Goal: Ask a question

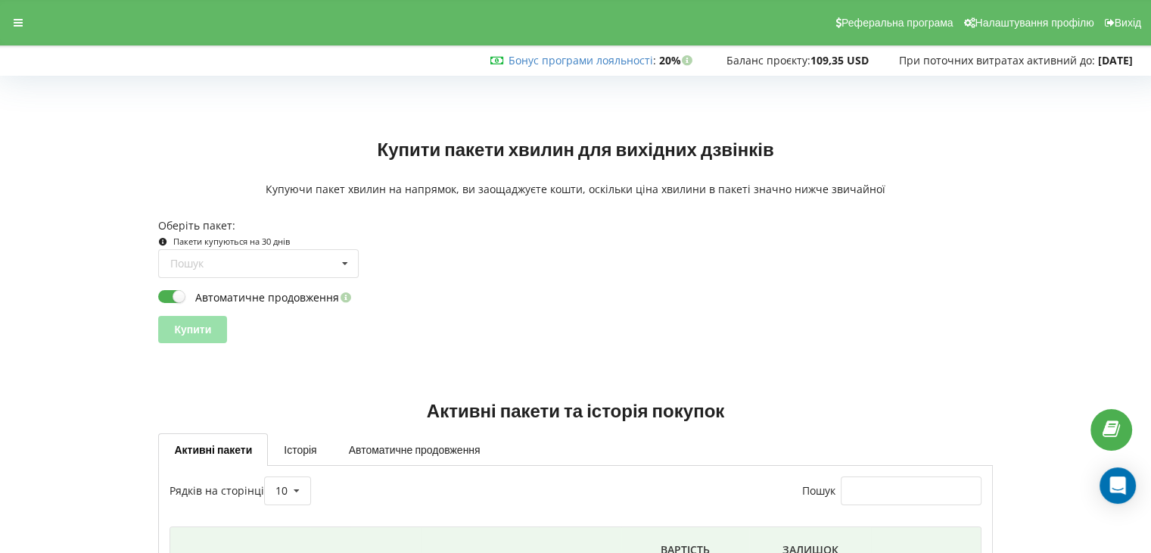
click at [820, 58] on strong "109,35 USD" at bounding box center [840, 60] width 58 height 14
click at [26, 23] on div at bounding box center [18, 22] width 27 height 21
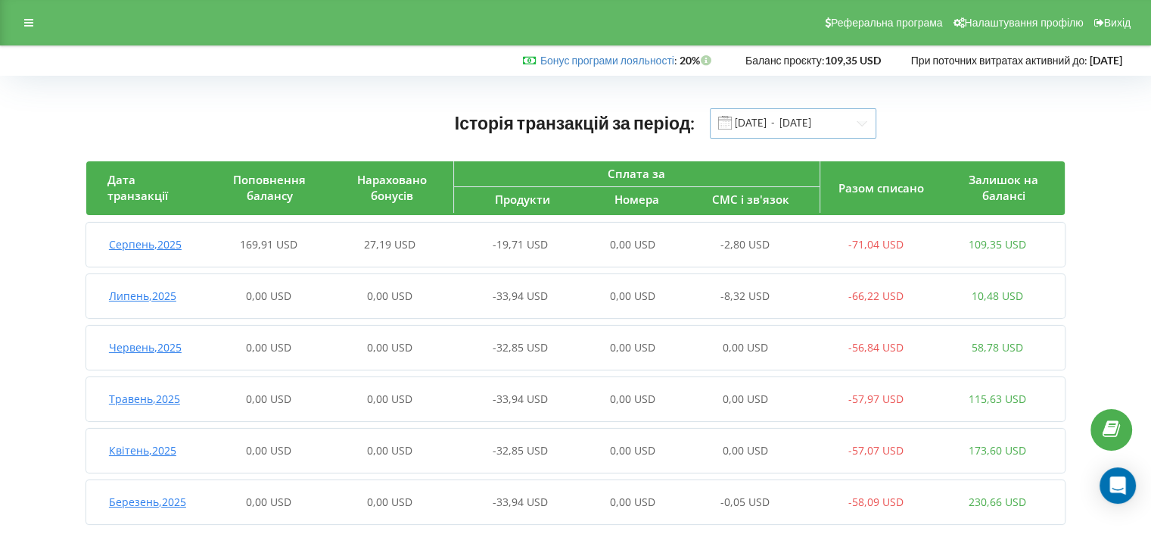
click at [762, 128] on input "01.03.2025 - 19.08.2025" at bounding box center [793, 123] width 167 height 30
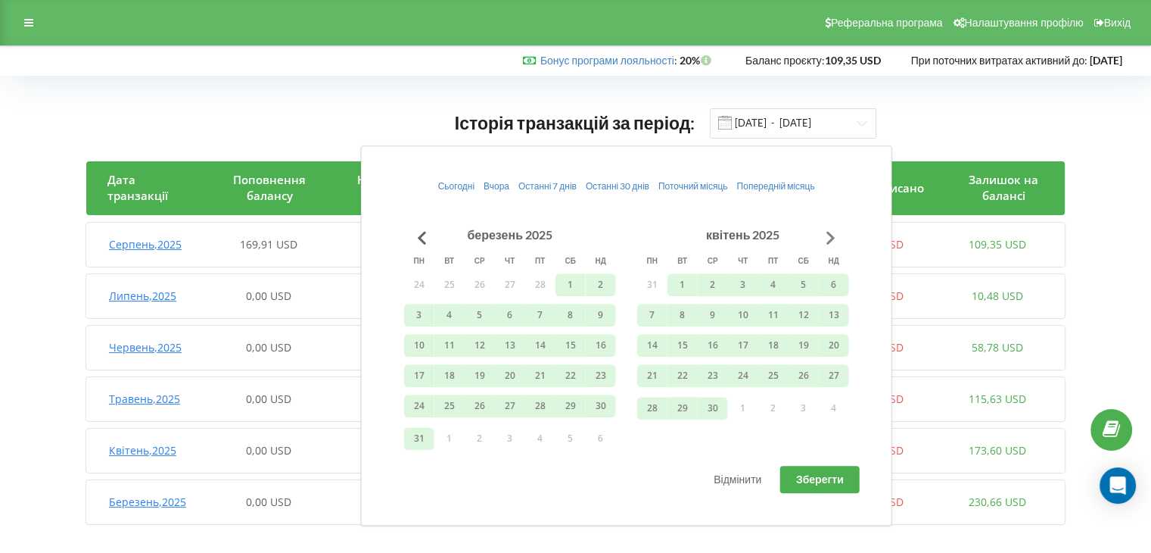
click at [829, 237] on button "Go to next month" at bounding box center [831, 238] width 30 height 30
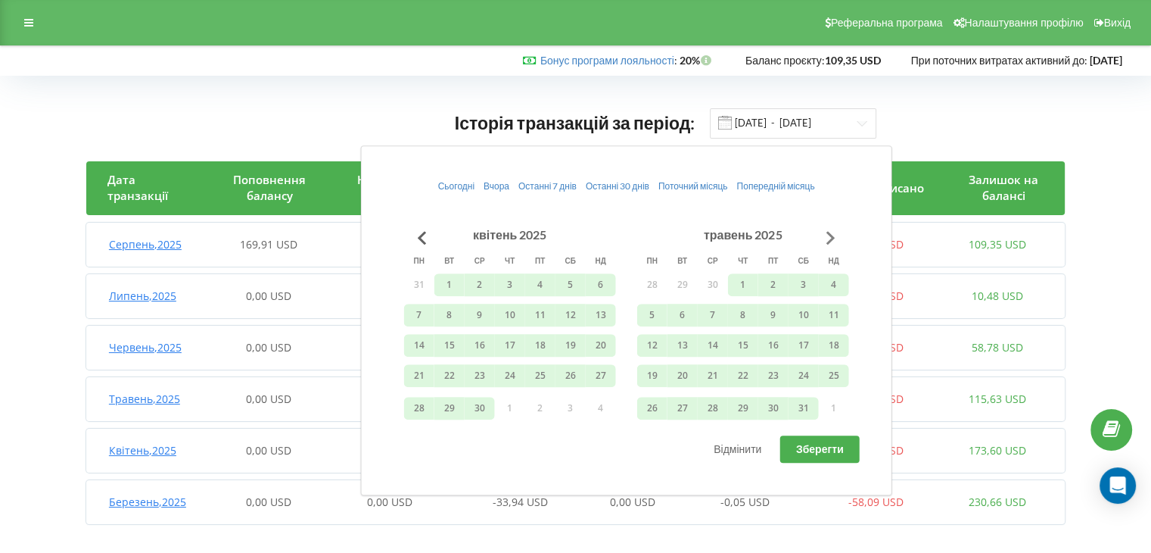
click at [829, 236] on button "Go to next month" at bounding box center [831, 238] width 30 height 30
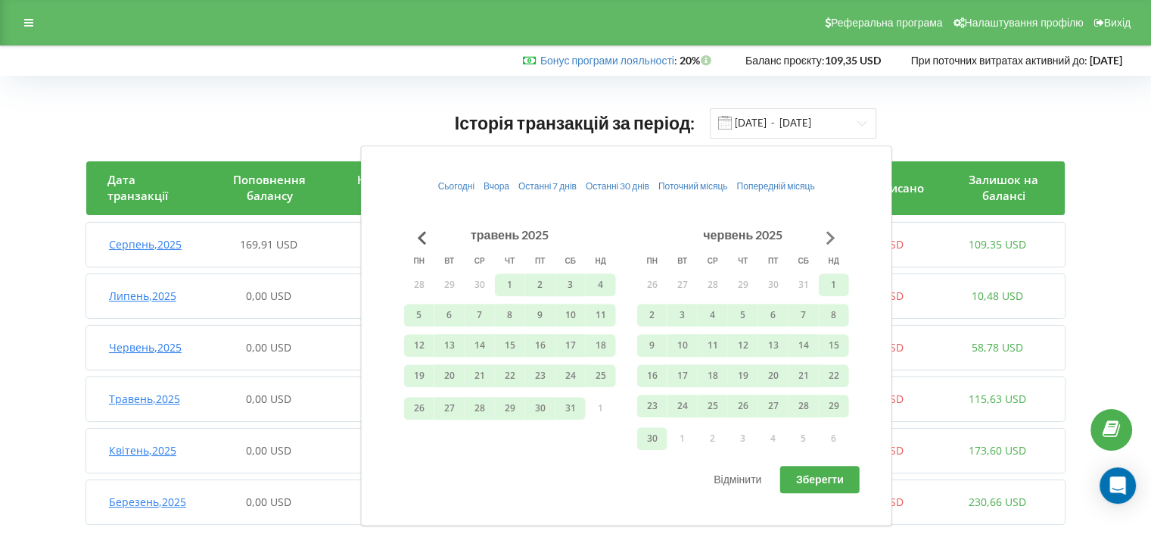
click at [831, 234] on button "Go to next month" at bounding box center [831, 238] width 30 height 30
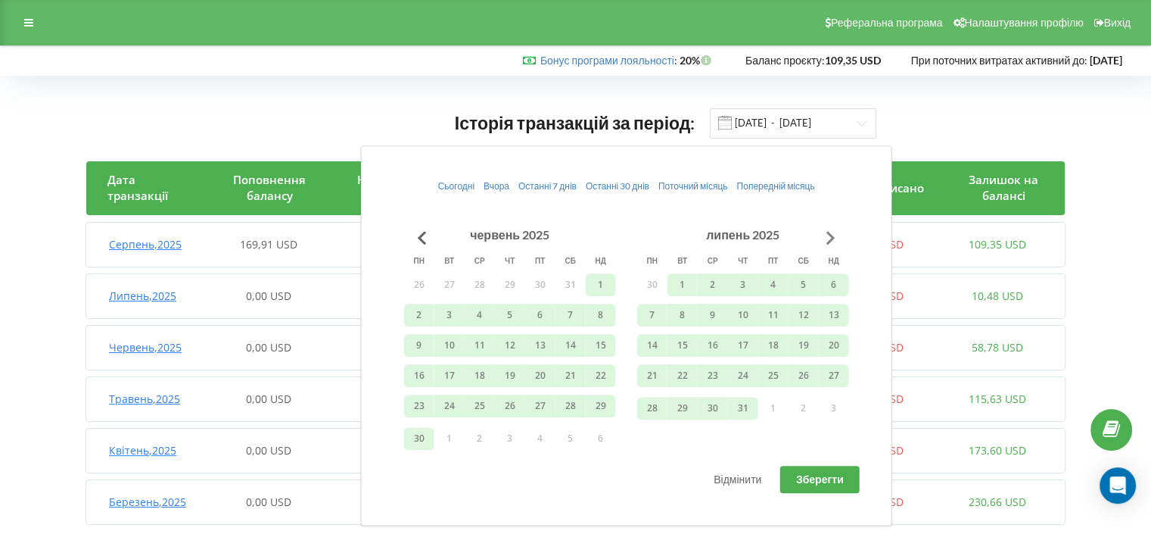
click at [831, 234] on button "Go to next month" at bounding box center [831, 238] width 30 height 30
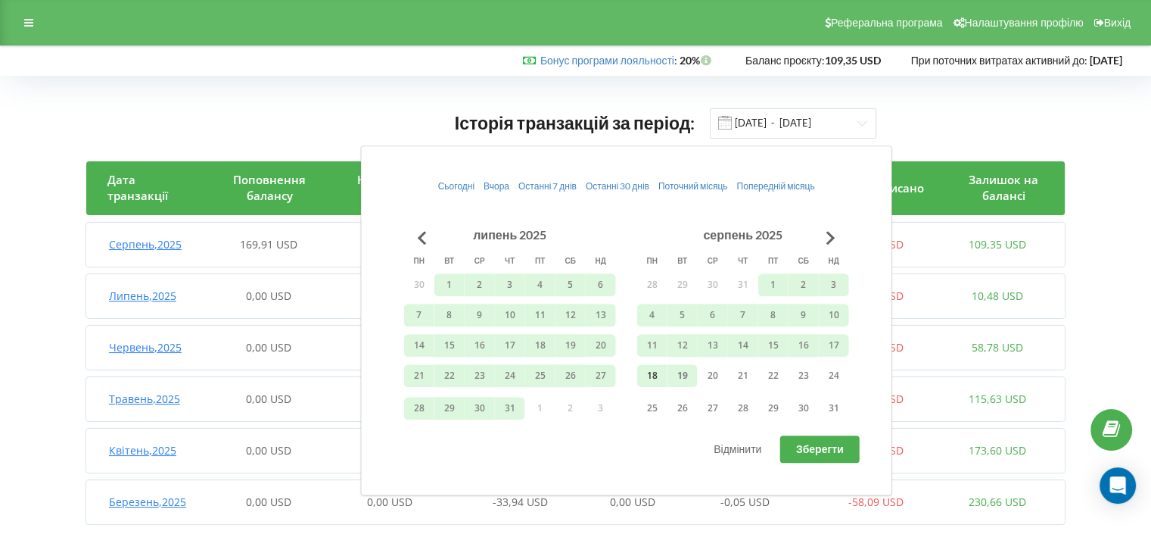
click at [647, 375] on button "18" at bounding box center [652, 375] width 30 height 23
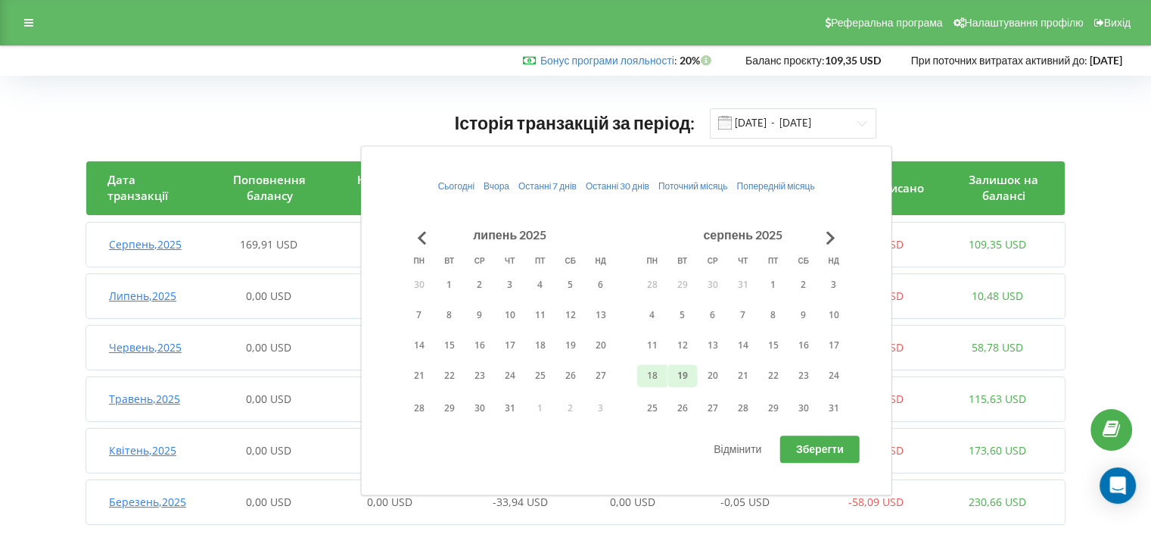
click at [678, 373] on button "19" at bounding box center [683, 375] width 30 height 23
click at [813, 444] on span "Зберегти" at bounding box center [820, 448] width 48 height 13
type input "18.08.2025 - 19.08.2025"
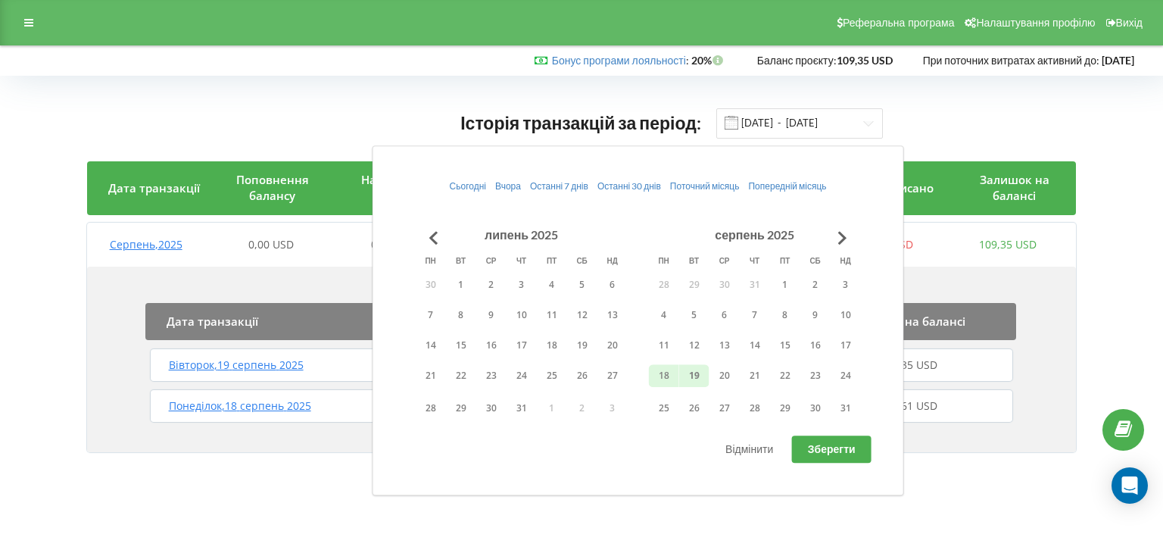
click at [1154, 286] on div "Історія транзакцій за період: 18.08.2025 - 19.08.2025 Дата транзакції Поповненн…" at bounding box center [581, 284] width 1163 height 416
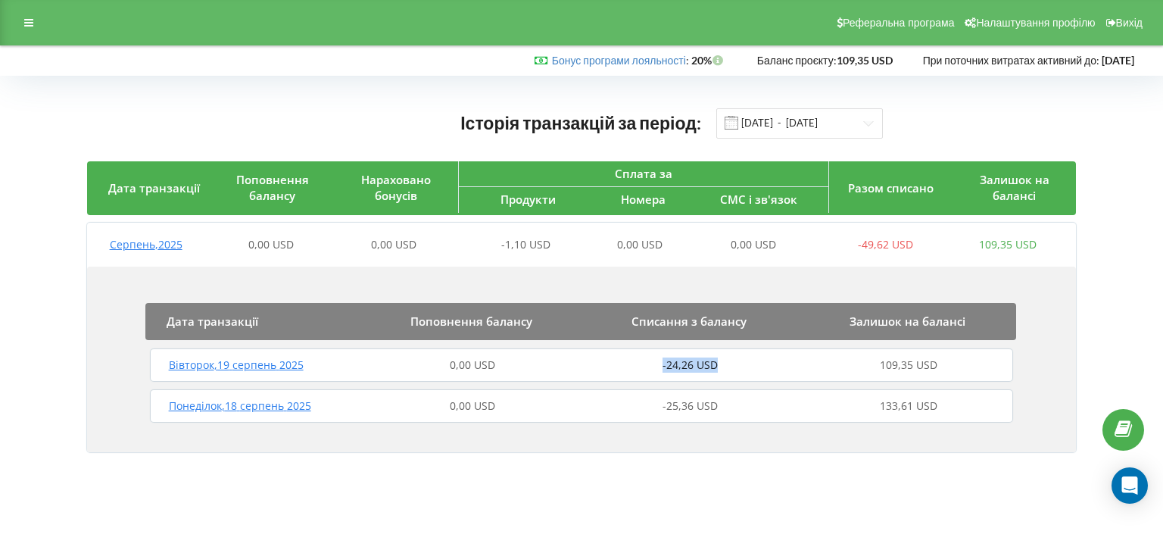
drag, startPoint x: 651, startPoint y: 362, endPoint x: 725, endPoint y: 363, distance: 74.2
click at [725, 363] on div "-24,26 USD" at bounding box center [690, 364] width 218 height 15
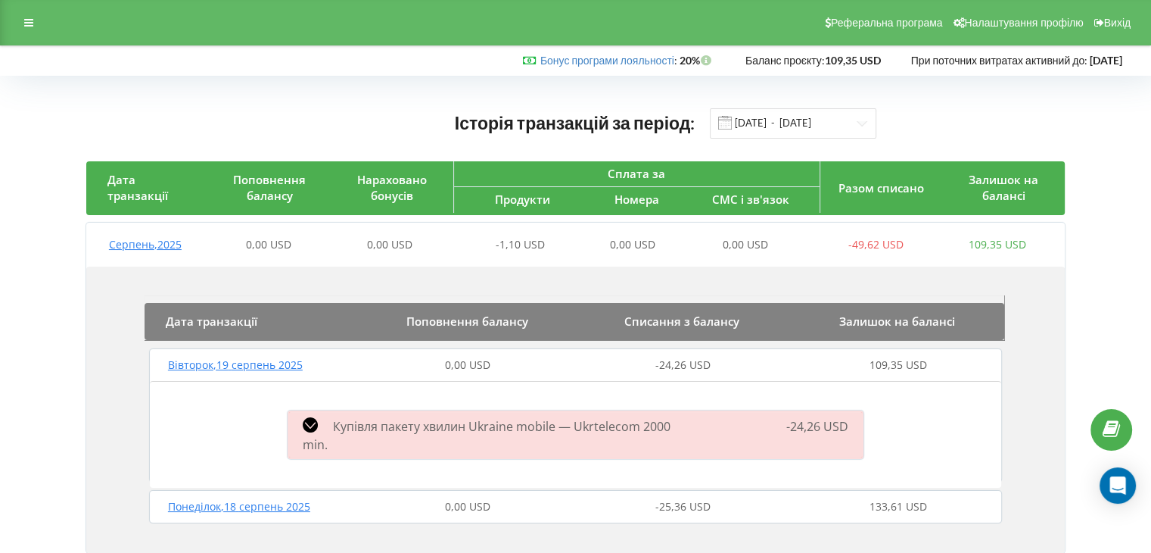
click at [703, 402] on div "Купівля пакету хвилин Ukraine mobile — Ukrtelecom 2000 min. -24,26 USD" at bounding box center [576, 434] width 852 height 107
drag, startPoint x: 650, startPoint y: 363, endPoint x: 720, endPoint y: 364, distance: 70.4
click at [720, 364] on div "-24,26 USD" at bounding box center [683, 364] width 215 height 15
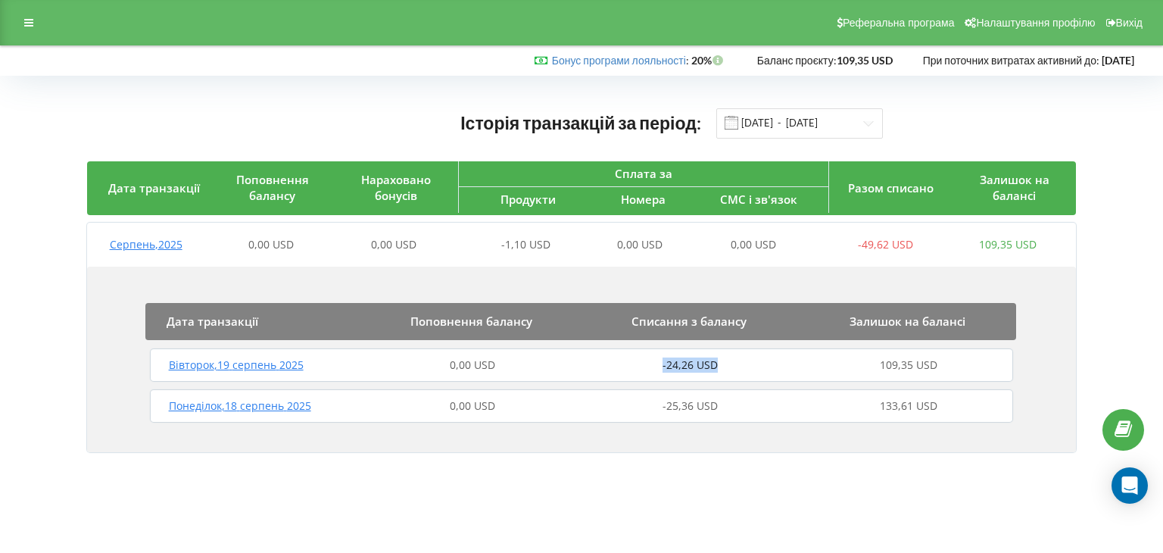
click at [720, 364] on div "-24,26 USD" at bounding box center [690, 364] width 218 height 15
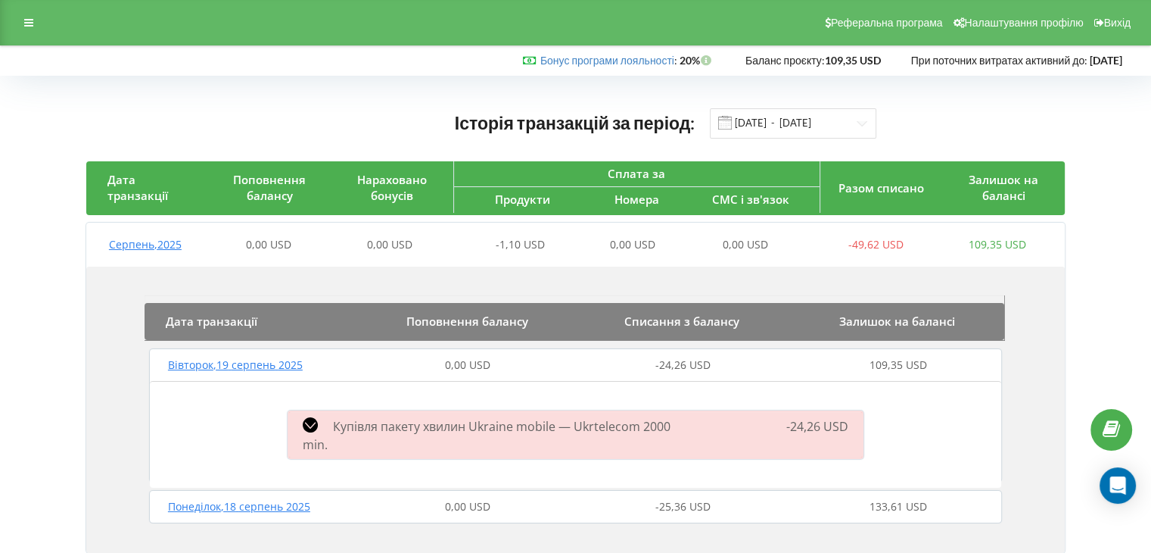
click at [1027, 428] on div "Дата транзакції Поповнення балансу Списання з балансу Залишок на балансі Вівтор…" at bounding box center [575, 409] width 979 height 286
click at [732, 425] on div "-24,26 USD" at bounding box center [779, 434] width 185 height 35
click at [684, 362] on span "-24,26 USD" at bounding box center [683, 364] width 55 height 14
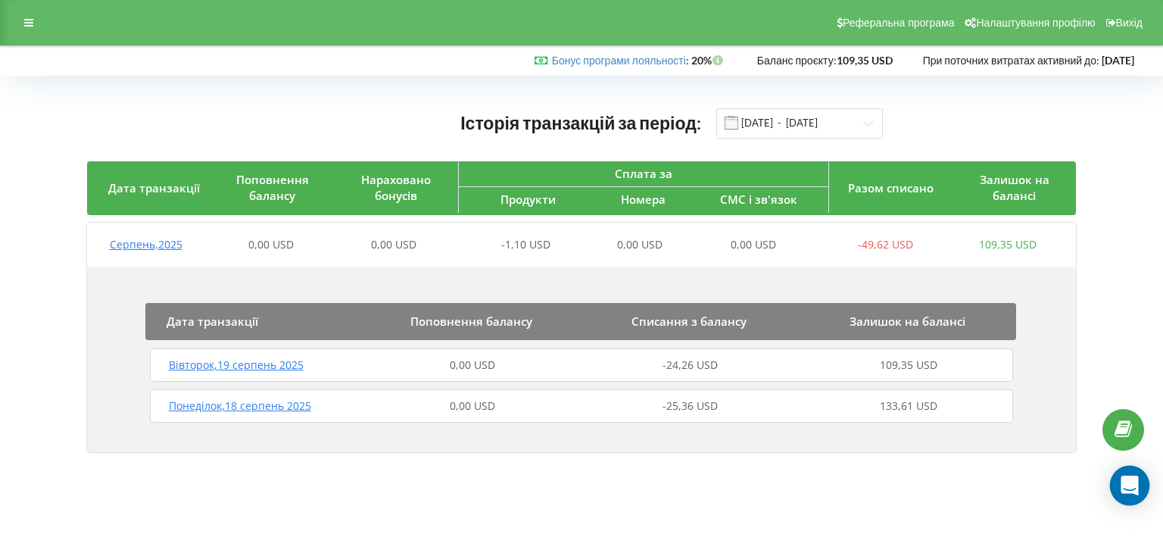
click at [1134, 486] on icon "Open Intercom Messenger" at bounding box center [1128, 485] width 17 height 20
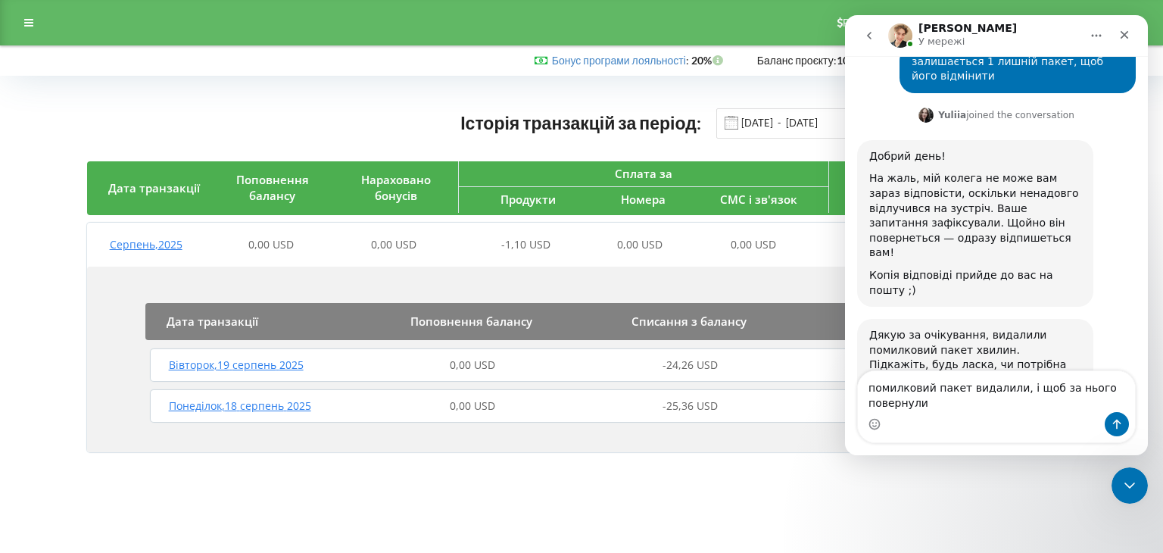
scroll to position [1977, 0]
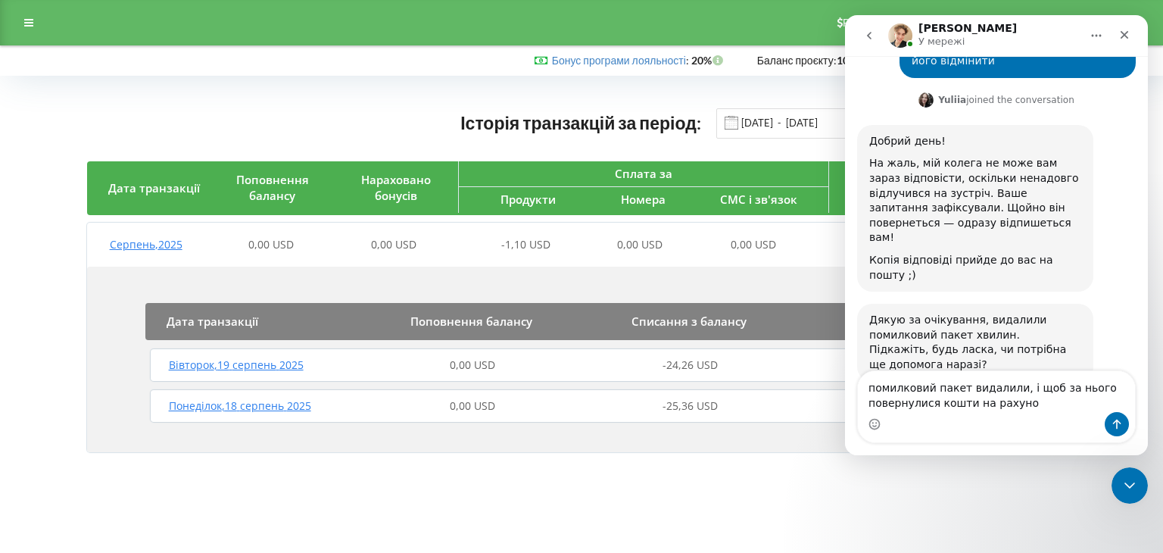
type textarea "помилковий пакет видалили, і щоб за нього повернулися кошти на рахунок"
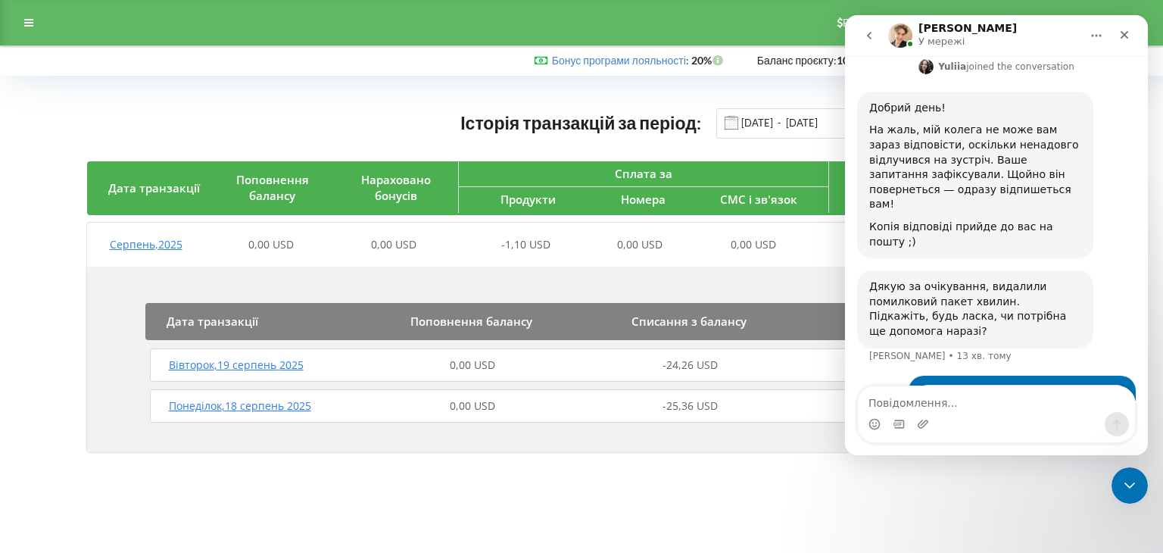
click at [976, 385] on img "user каже…" at bounding box center [1022, 401] width 203 height 33
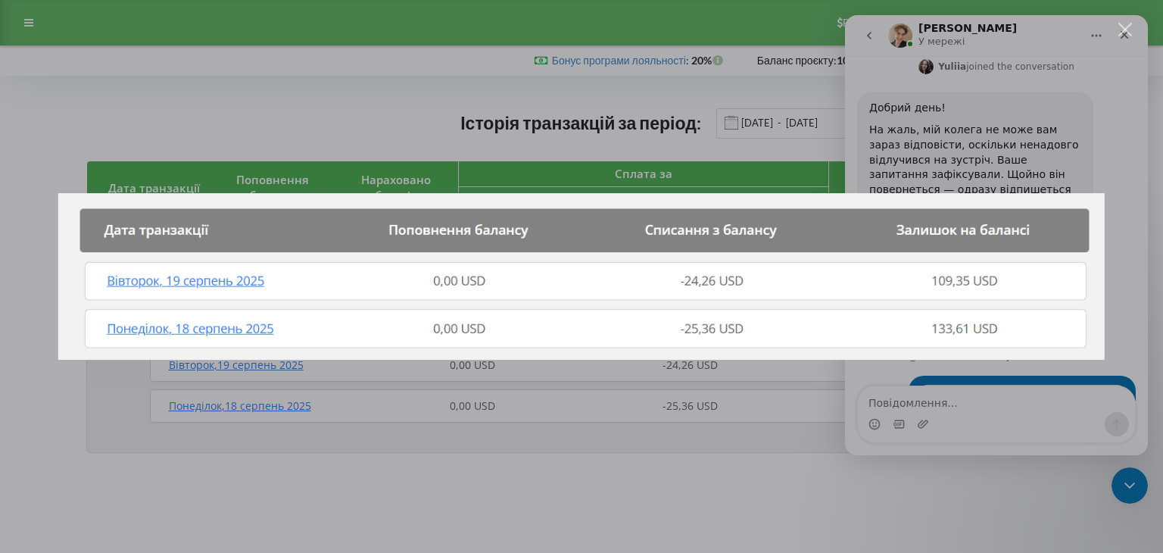
click at [976, 369] on div "Месенджер Intercom" at bounding box center [581, 276] width 1163 height 553
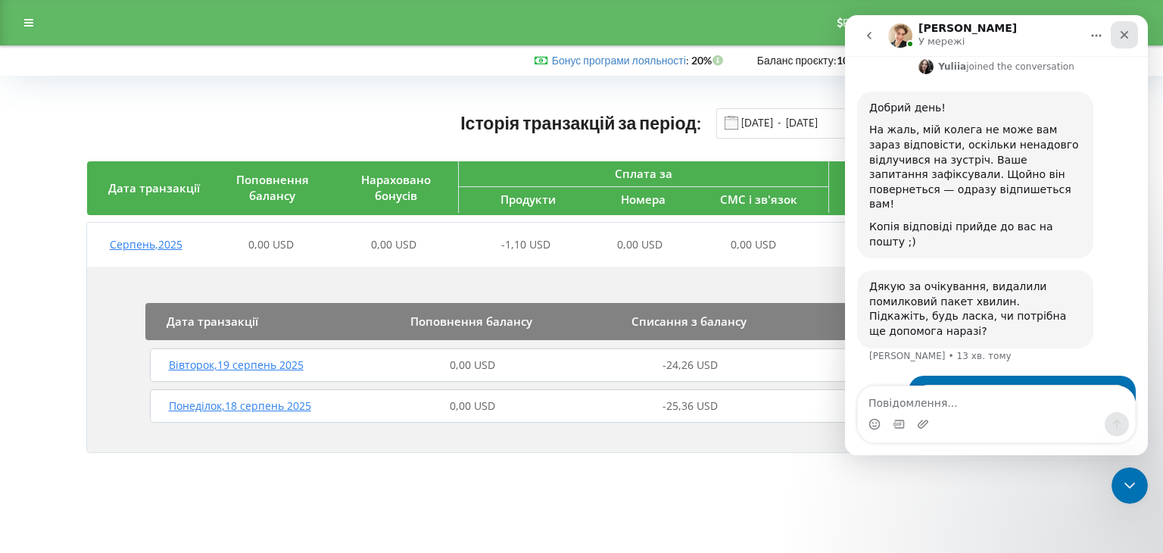
click at [1130, 33] on icon "Закрити" at bounding box center [1124, 35] width 12 height 12
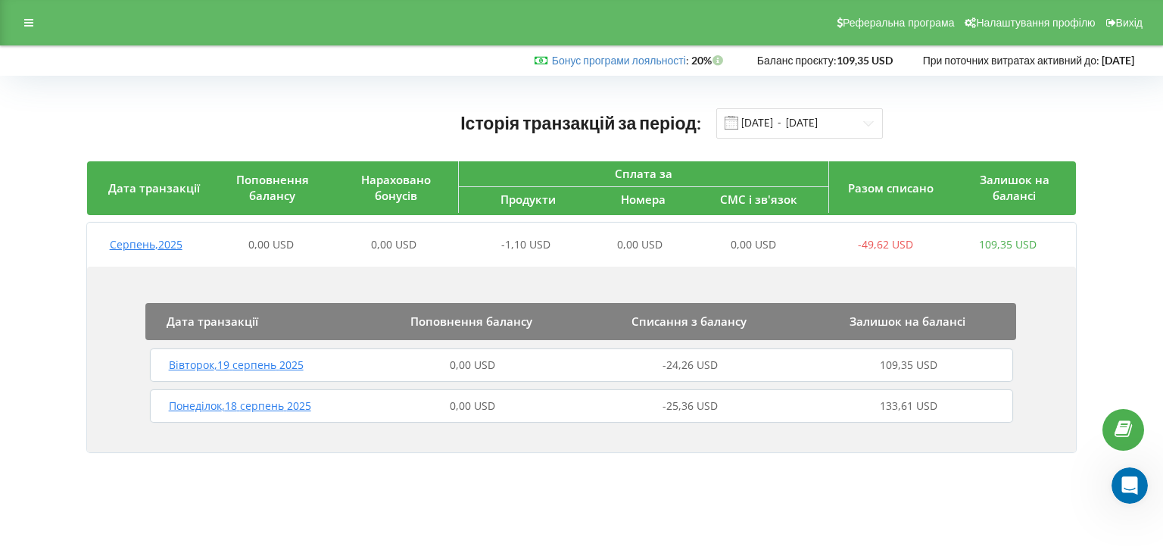
scroll to position [2011, 0]
click at [735, 86] on div "Історія транзакцій за період: 18.08.2025 - 19.08.2025 Дата транзакції Поповненн…" at bounding box center [581, 284] width 1163 height 416
click at [1131, 482] on icon "Відкрити програму для спілкування Intercom" at bounding box center [1127, 483] width 25 height 25
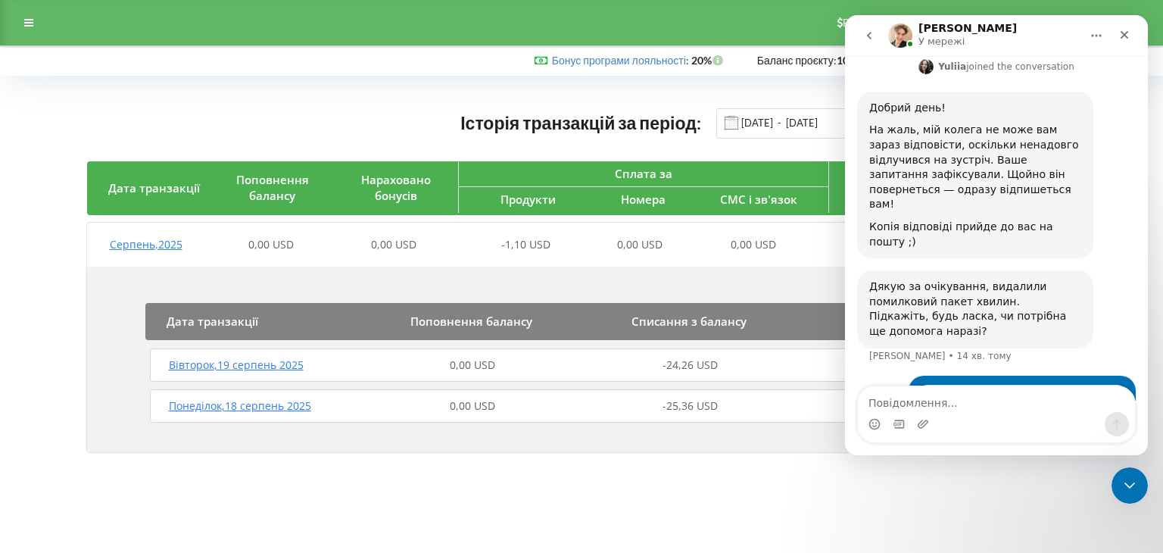
click at [972, 385] on img "user каже…" at bounding box center [1022, 401] width 203 height 33
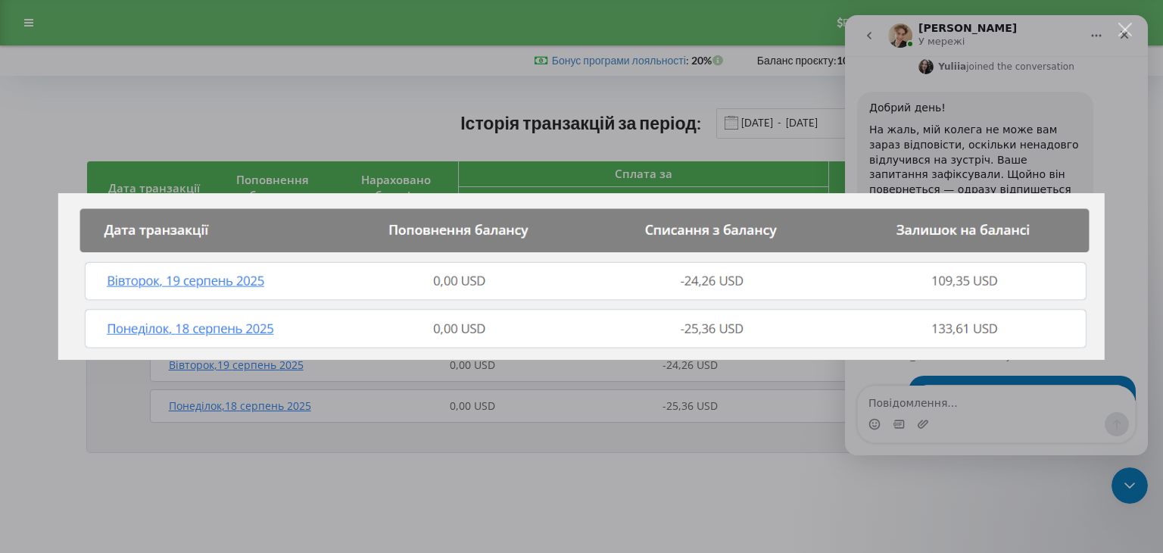
click at [990, 408] on div "Месенджер Intercom" at bounding box center [581, 276] width 1163 height 553
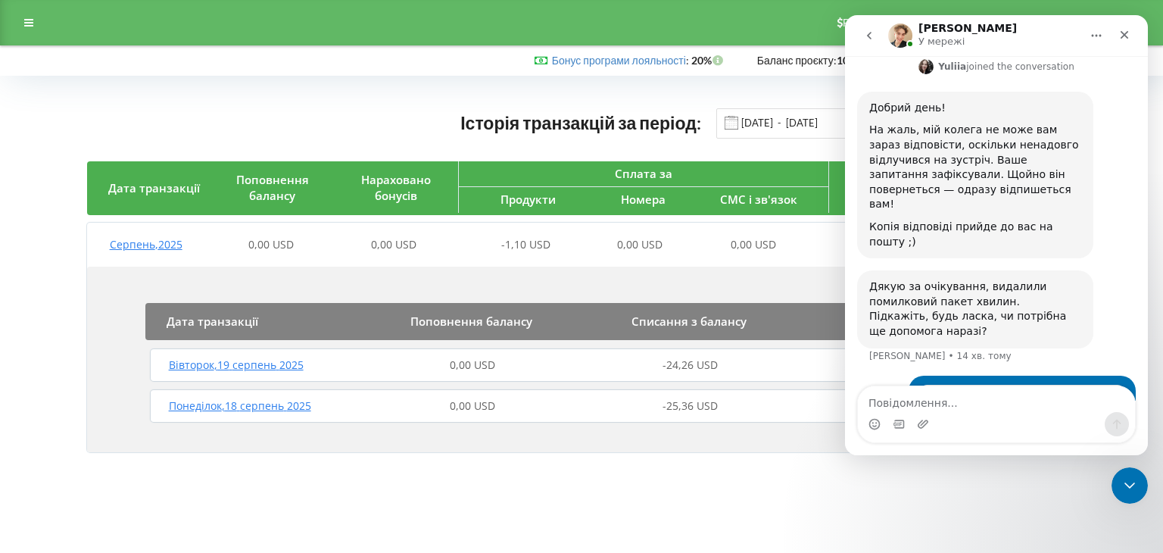
click at [952, 385] on img "user каже…" at bounding box center [1022, 401] width 203 height 33
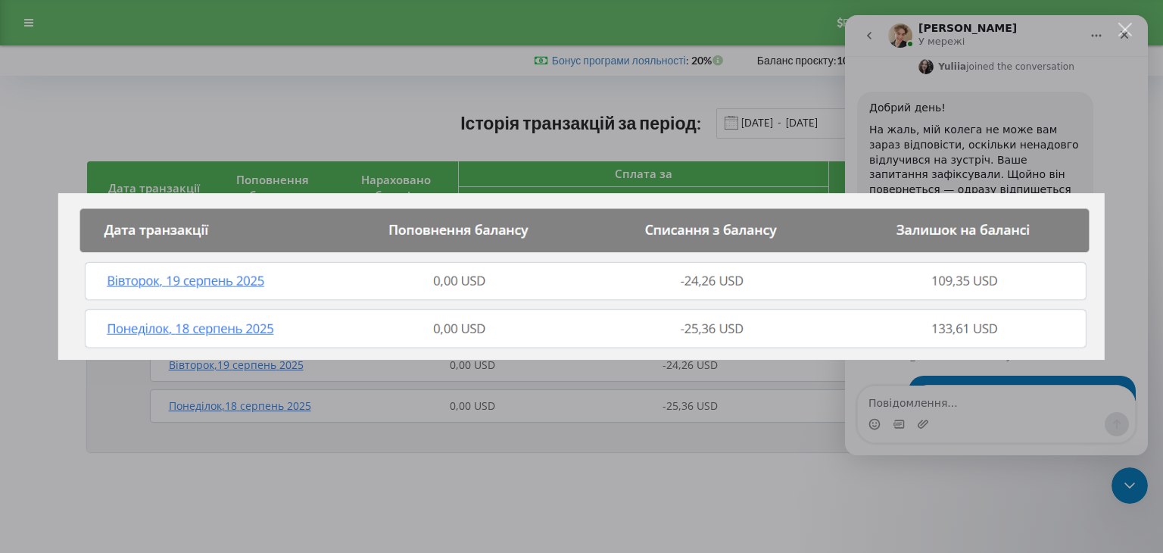
click at [685, 469] on div "Месенджер Intercom" at bounding box center [581, 276] width 1163 height 553
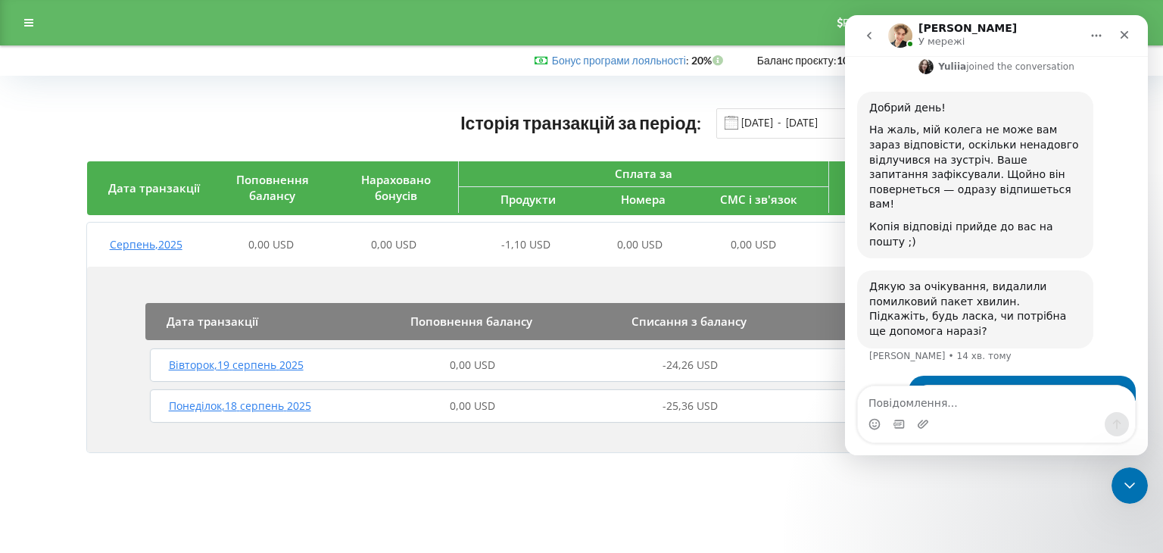
click at [972, 385] on img "user каже…" at bounding box center [1022, 401] width 203 height 33
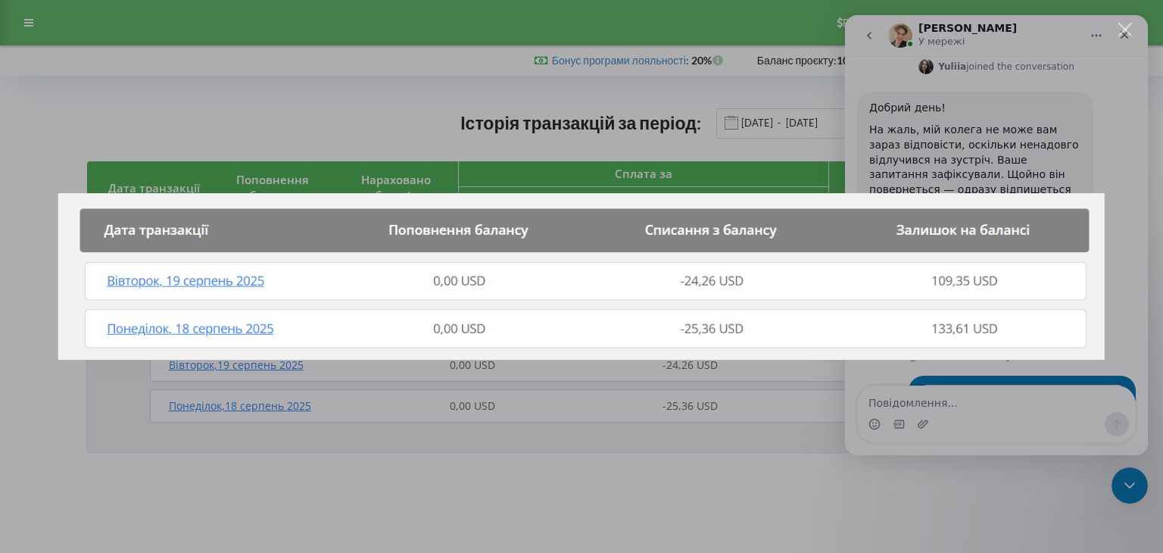
click at [677, 469] on div "Месенджер Intercom" at bounding box center [581, 276] width 1163 height 553
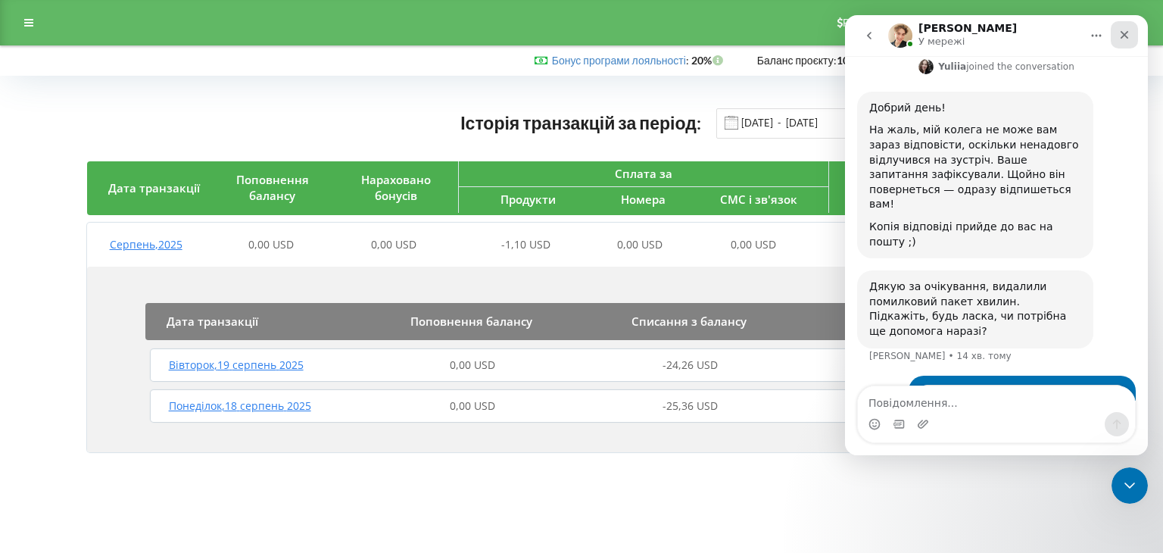
click at [1123, 33] on icon "Закрити" at bounding box center [1124, 35] width 8 height 8
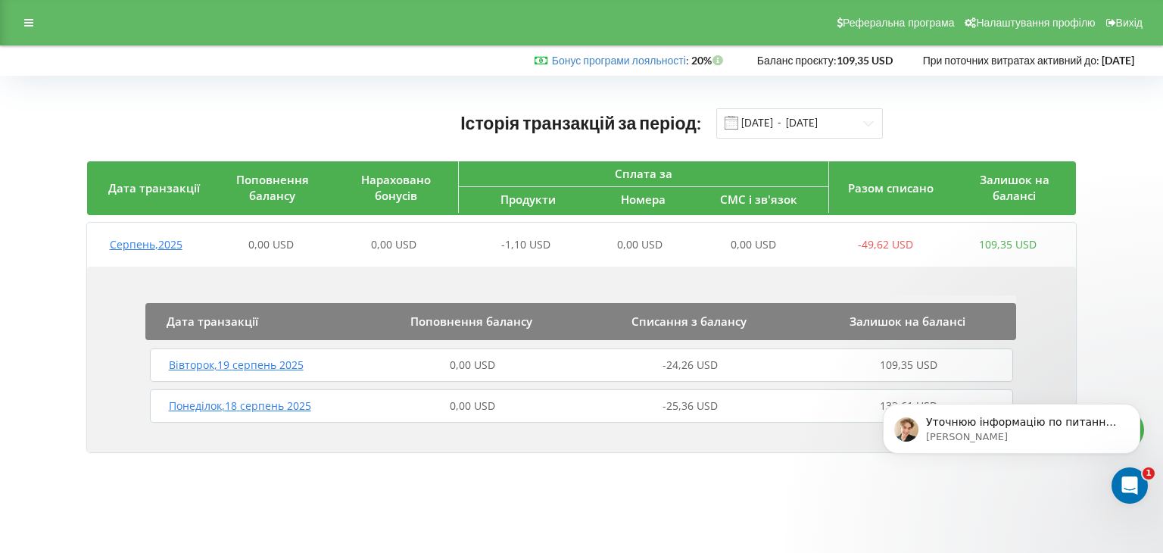
scroll to position [2056, 0]
click at [1012, 428] on p "Уточнюю інформацію по питанню коштів" at bounding box center [1023, 422] width 195 height 15
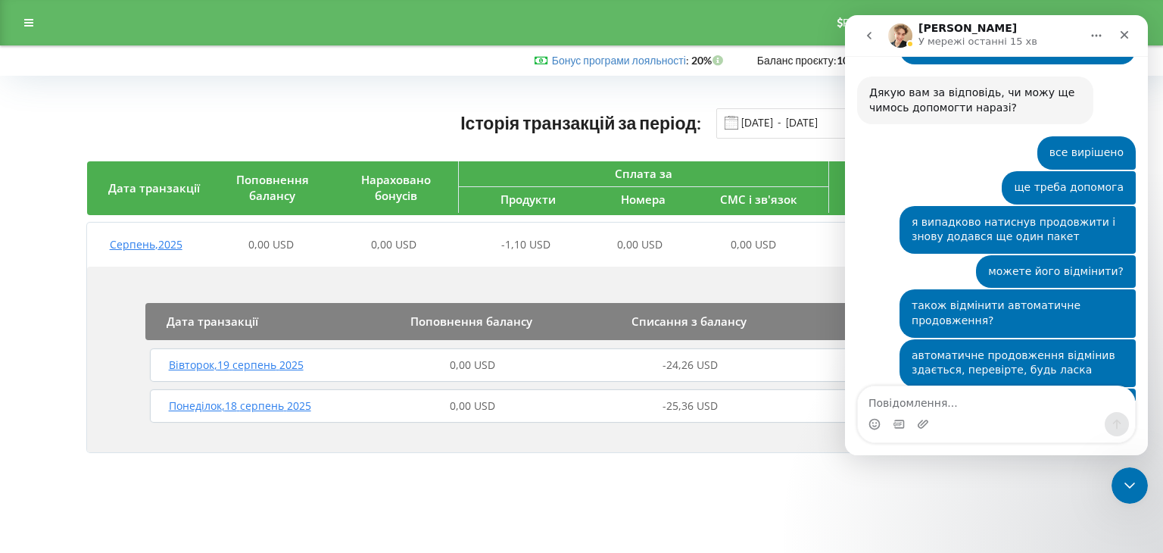
scroll to position [2081, 0]
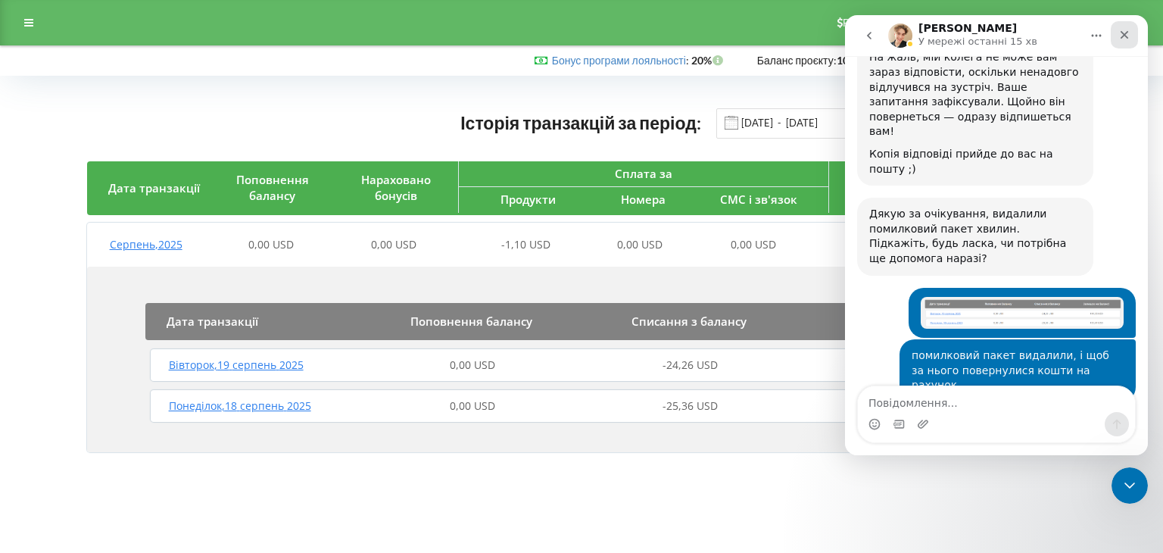
click at [1123, 31] on icon "Закрити" at bounding box center [1124, 35] width 12 height 12
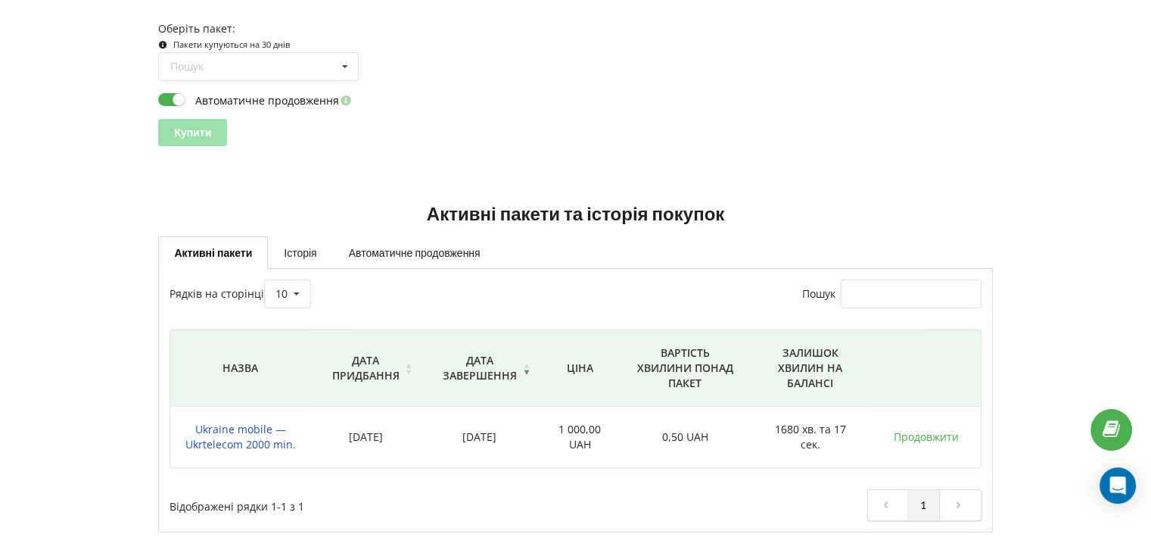
scroll to position [201, 0]
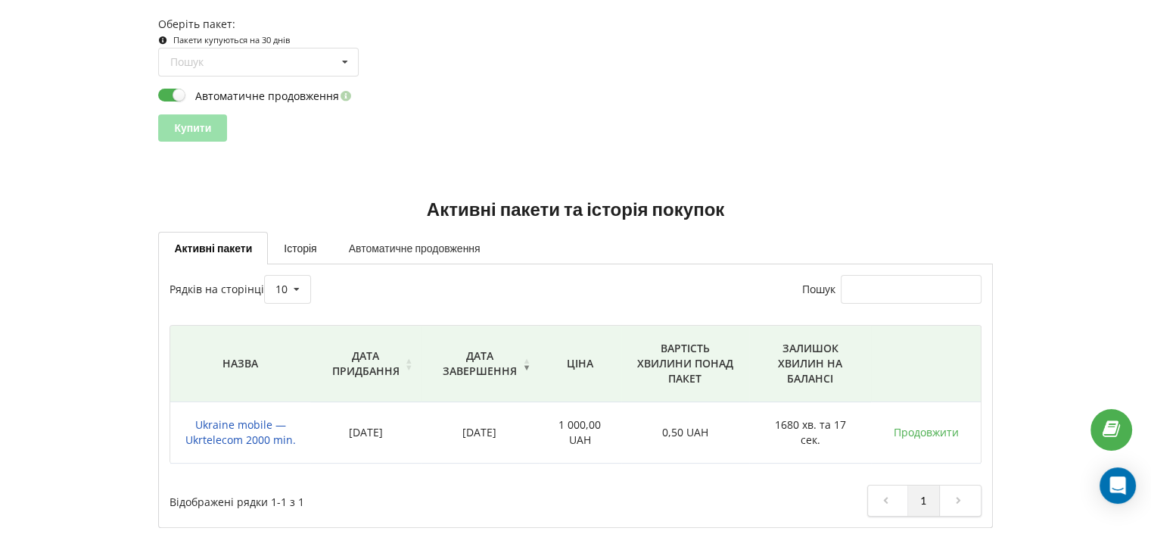
click at [457, 254] on link "Автоматичне продовження" at bounding box center [415, 248] width 164 height 32
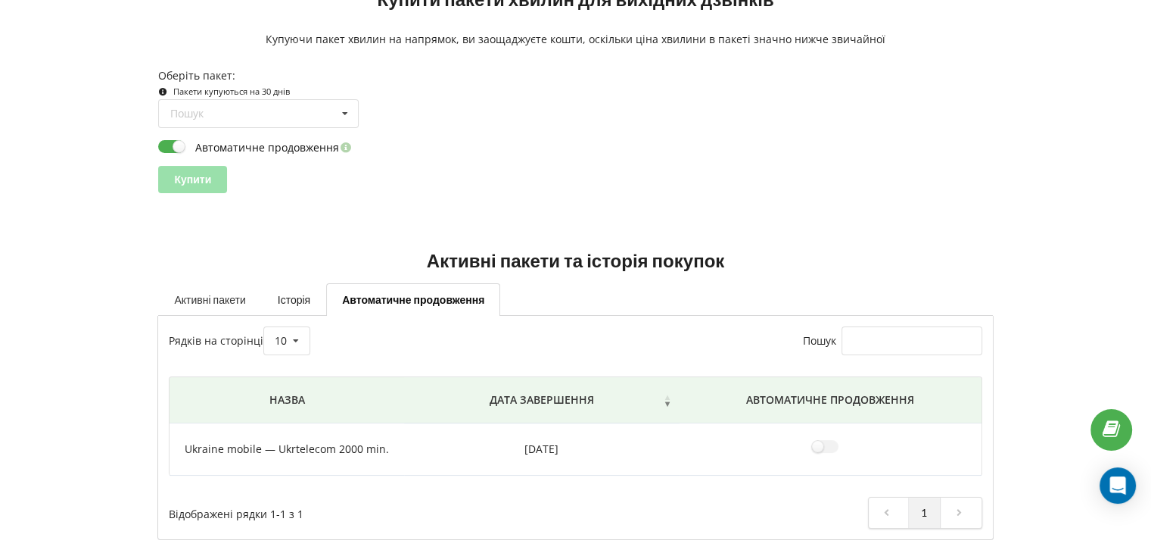
click at [220, 302] on link "Активні пакети" at bounding box center [209, 299] width 103 height 32
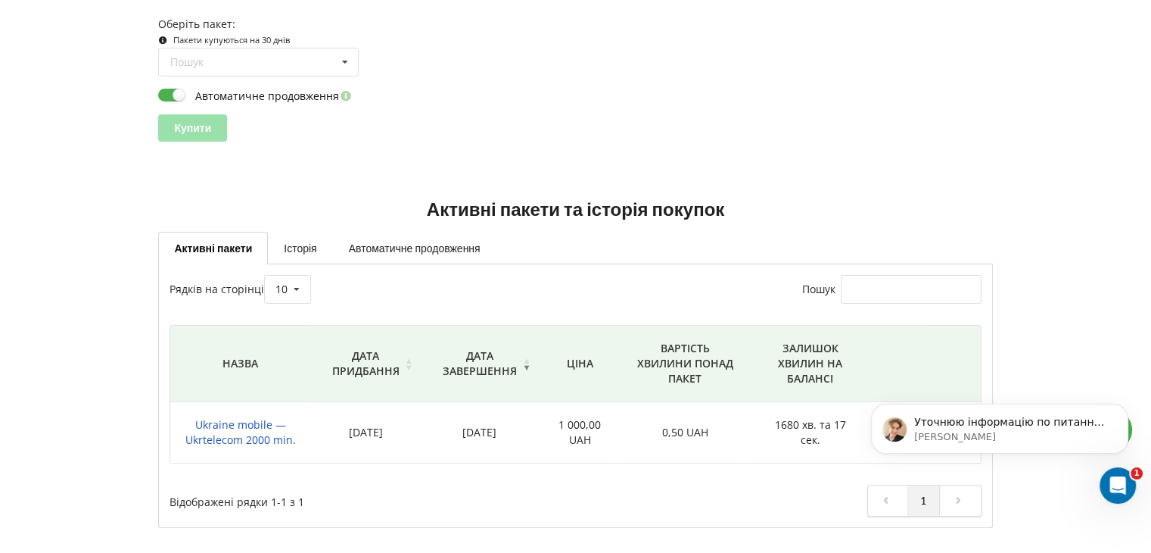
scroll to position [0, 0]
